Goal: Information Seeking & Learning: Learn about a topic

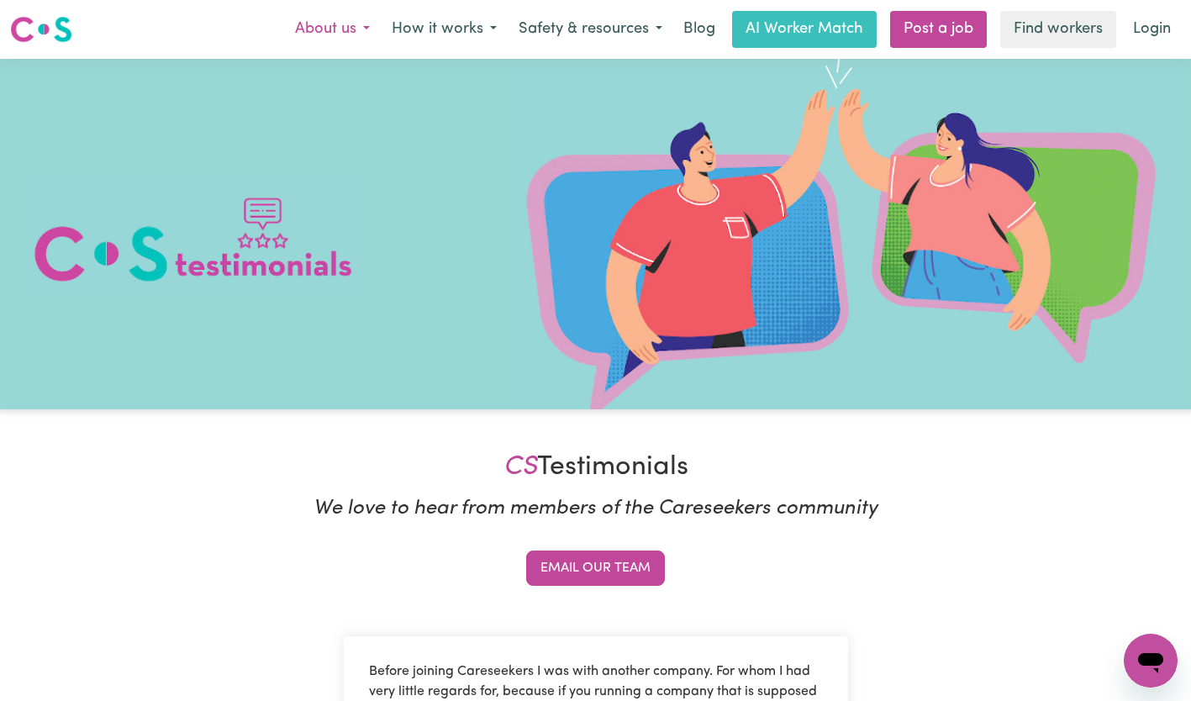
click at [324, 30] on button "About us" at bounding box center [332, 29] width 97 height 35
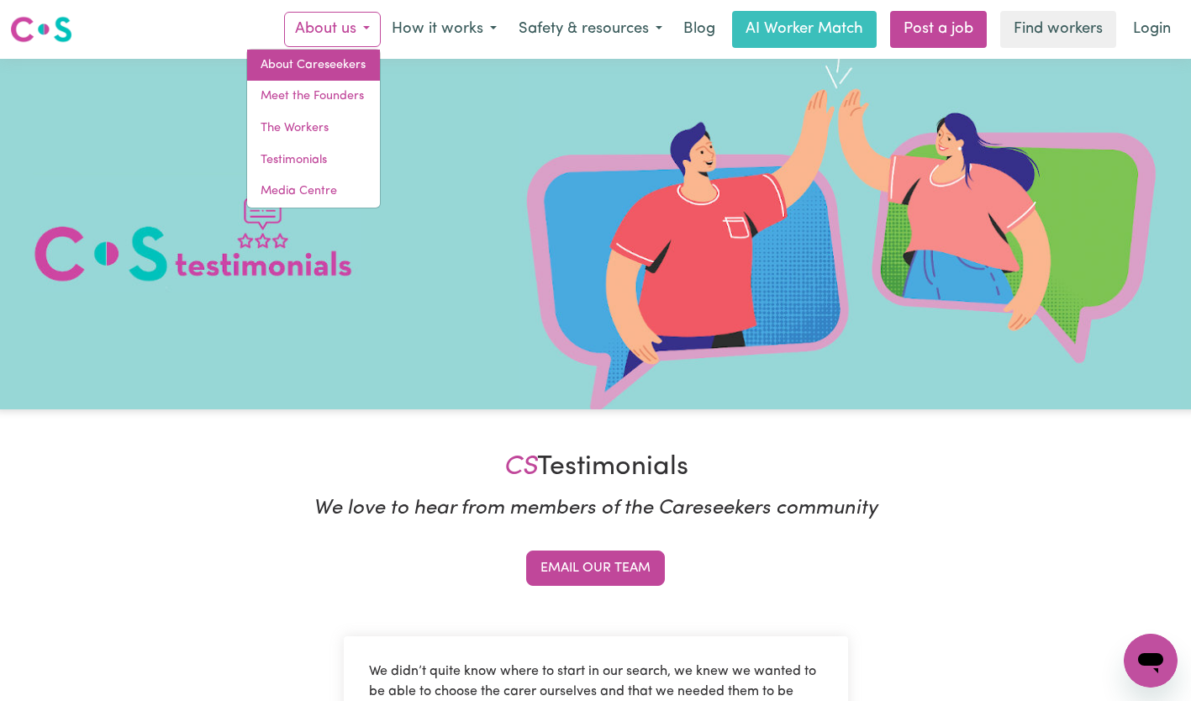
click at [296, 66] on link "About Careseekers" at bounding box center [313, 66] width 133 height 32
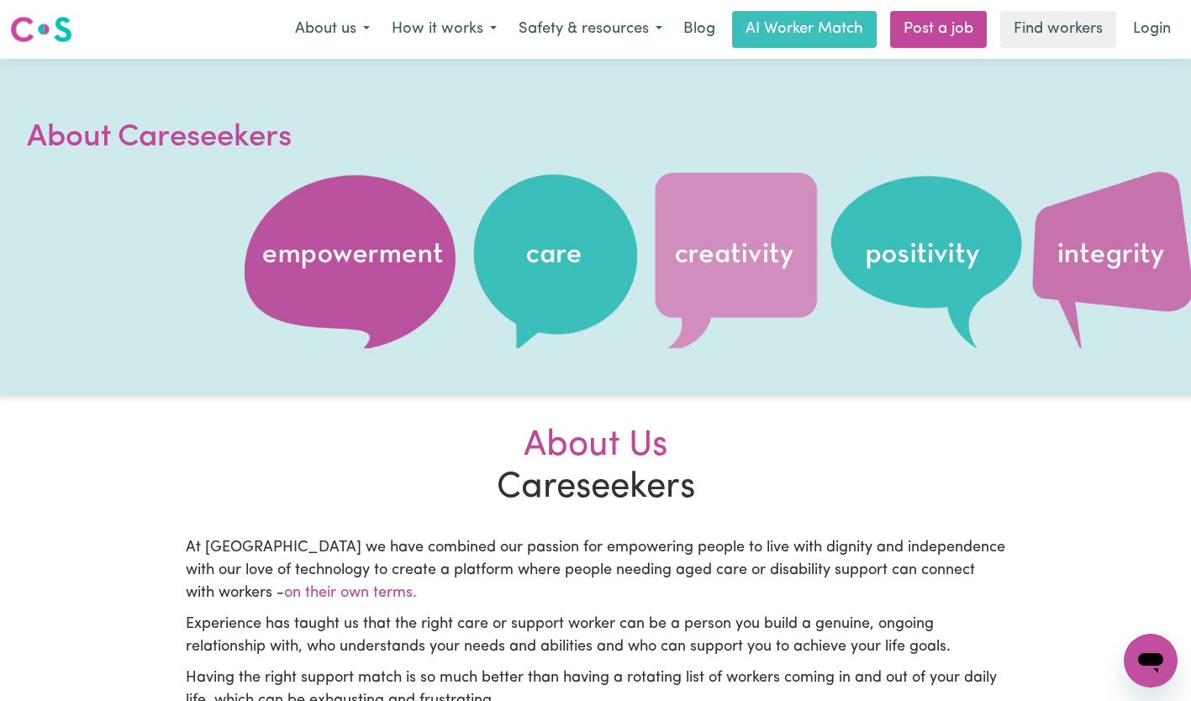
click at [206, 446] on div "About Us" at bounding box center [596, 446] width 820 height 42
click at [484, 35] on button "How it works" at bounding box center [444, 29] width 127 height 35
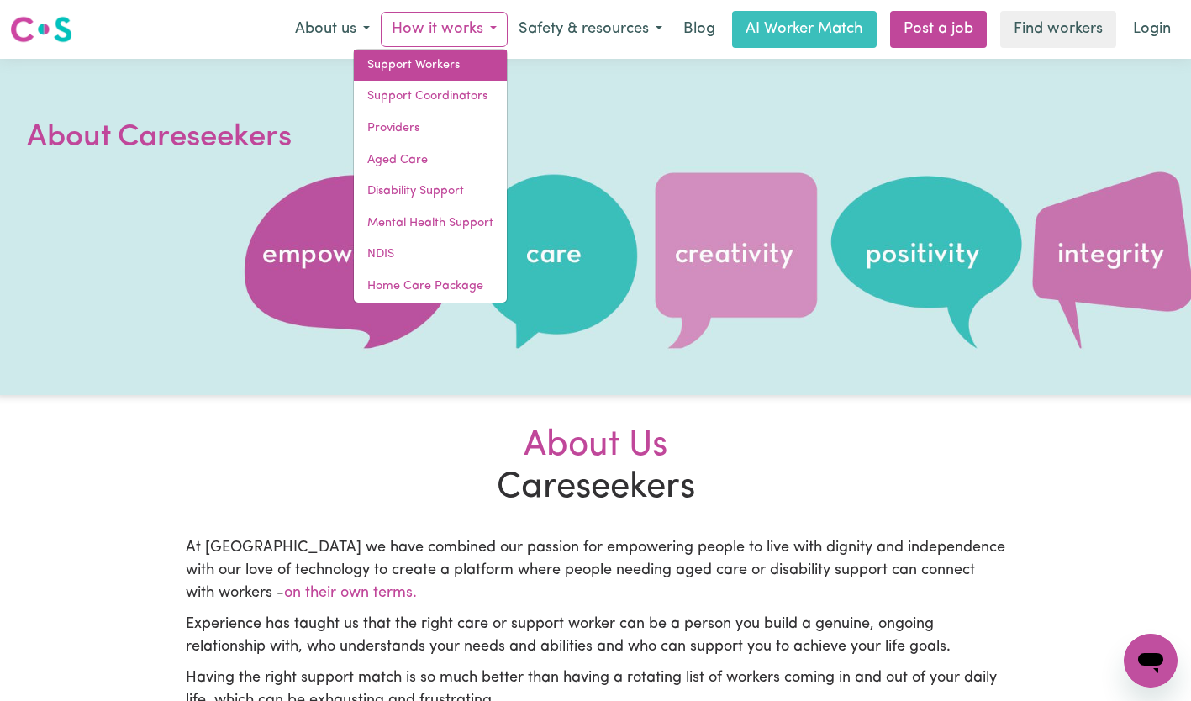
click at [402, 68] on link "Support Workers" at bounding box center [430, 66] width 153 height 32
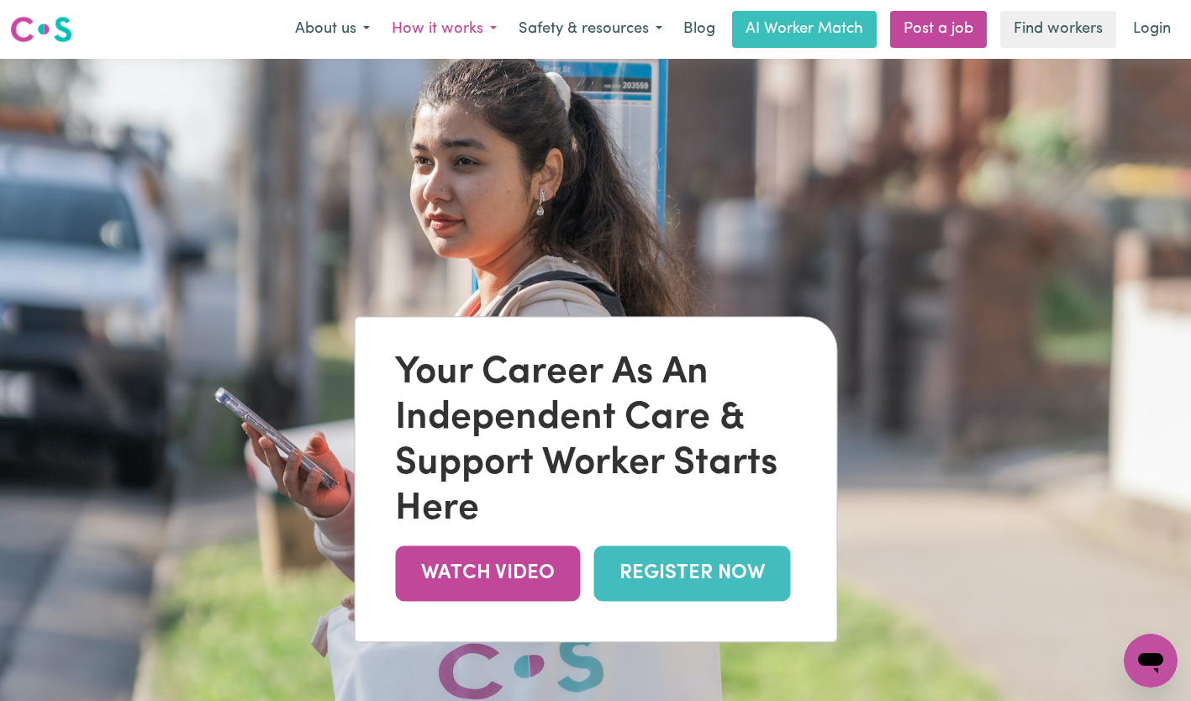
click at [475, 29] on button "How it works" at bounding box center [444, 29] width 127 height 35
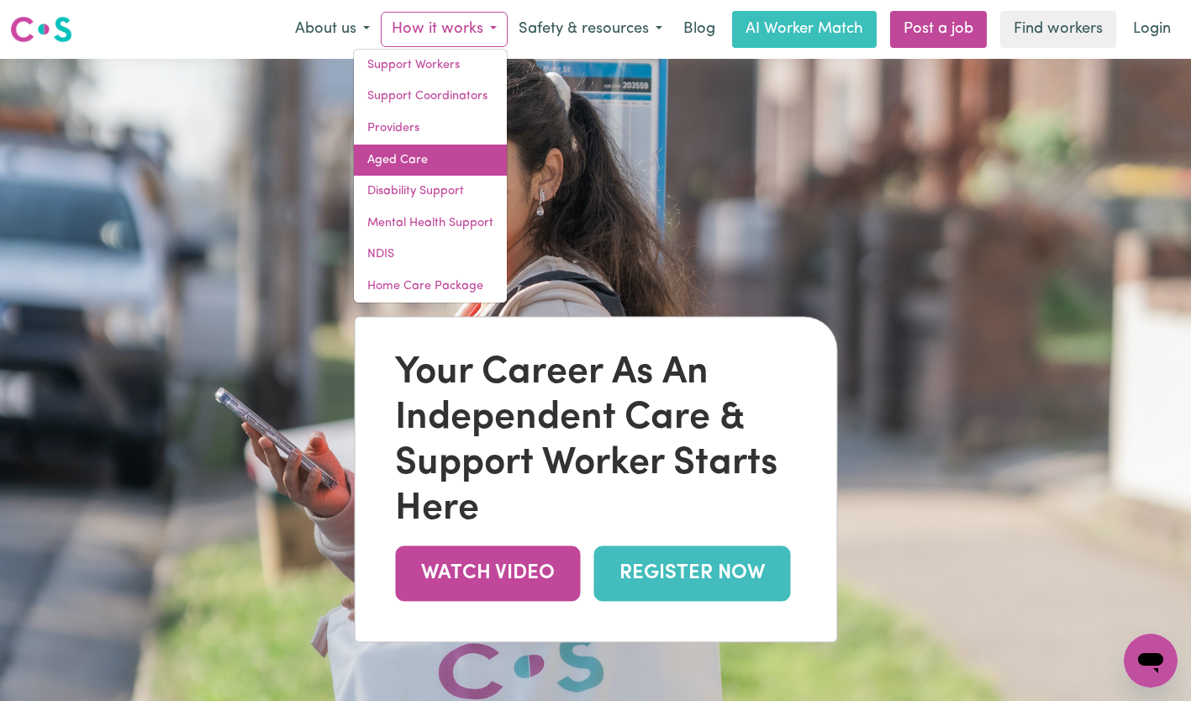
click at [381, 158] on link "Aged Care" at bounding box center [430, 161] width 153 height 32
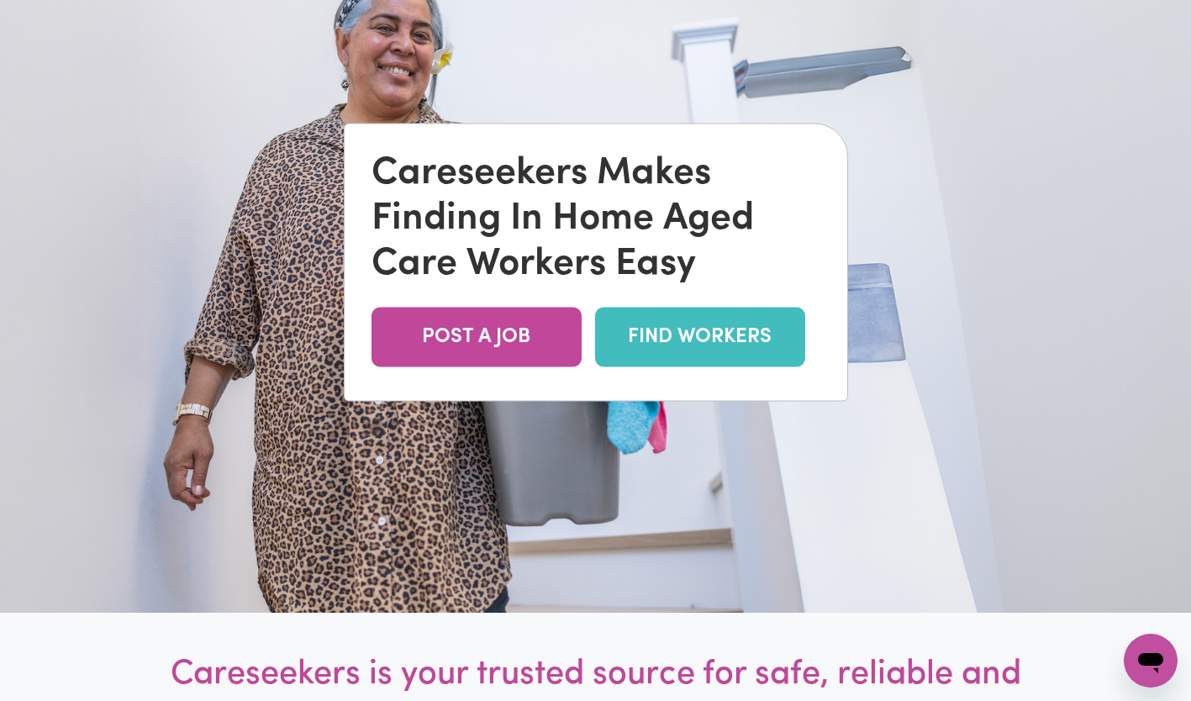
scroll to position [148, 0]
click at [147, 146] on img at bounding box center [595, 261] width 1191 height 701
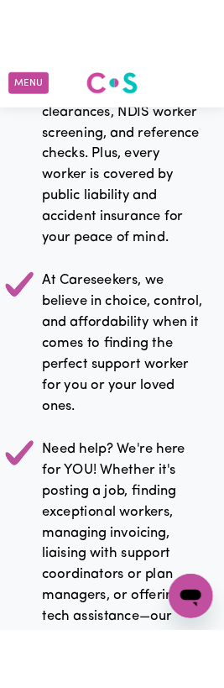
scroll to position [2504, 0]
